Goal: Task Accomplishment & Management: Manage account settings

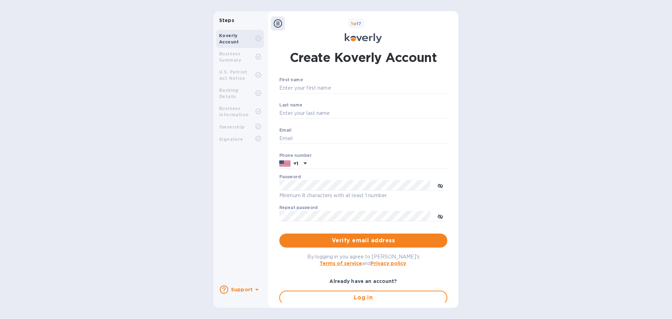
type input "[EMAIL_ADDRESS][DOMAIN_NAME]"
click at [332, 300] on span "Log in" at bounding box center [362, 297] width 155 height 8
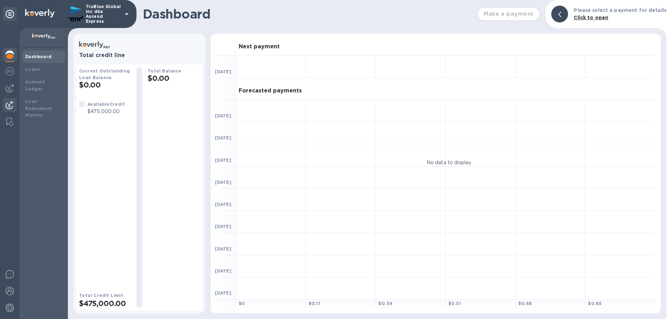
click at [9, 105] on img at bounding box center [10, 105] width 8 height 8
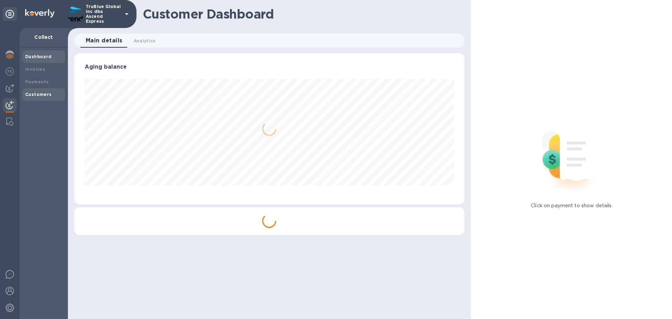
scroll to position [151, 390]
click at [39, 82] on b "Payments" at bounding box center [36, 81] width 23 height 5
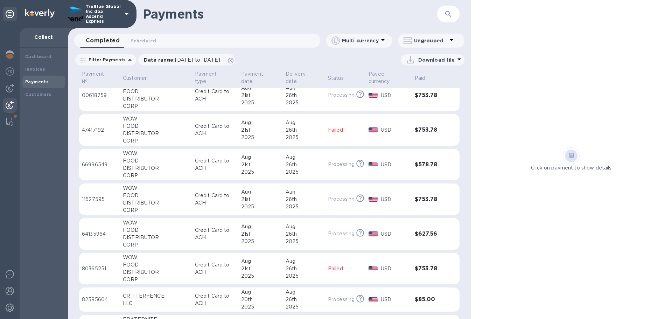
scroll to position [175, 0]
